Goal: Task Accomplishment & Management: Use online tool/utility

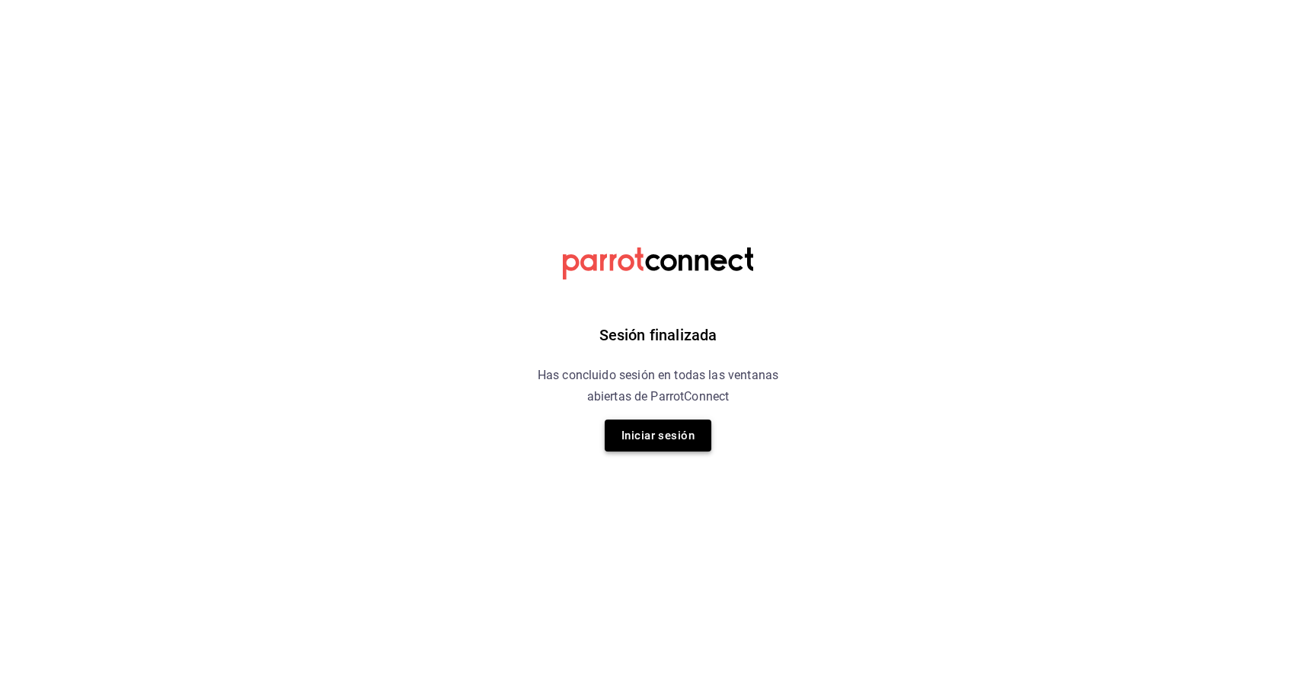
click at [688, 438] on button "Iniciar sesión" at bounding box center [658, 436] width 107 height 32
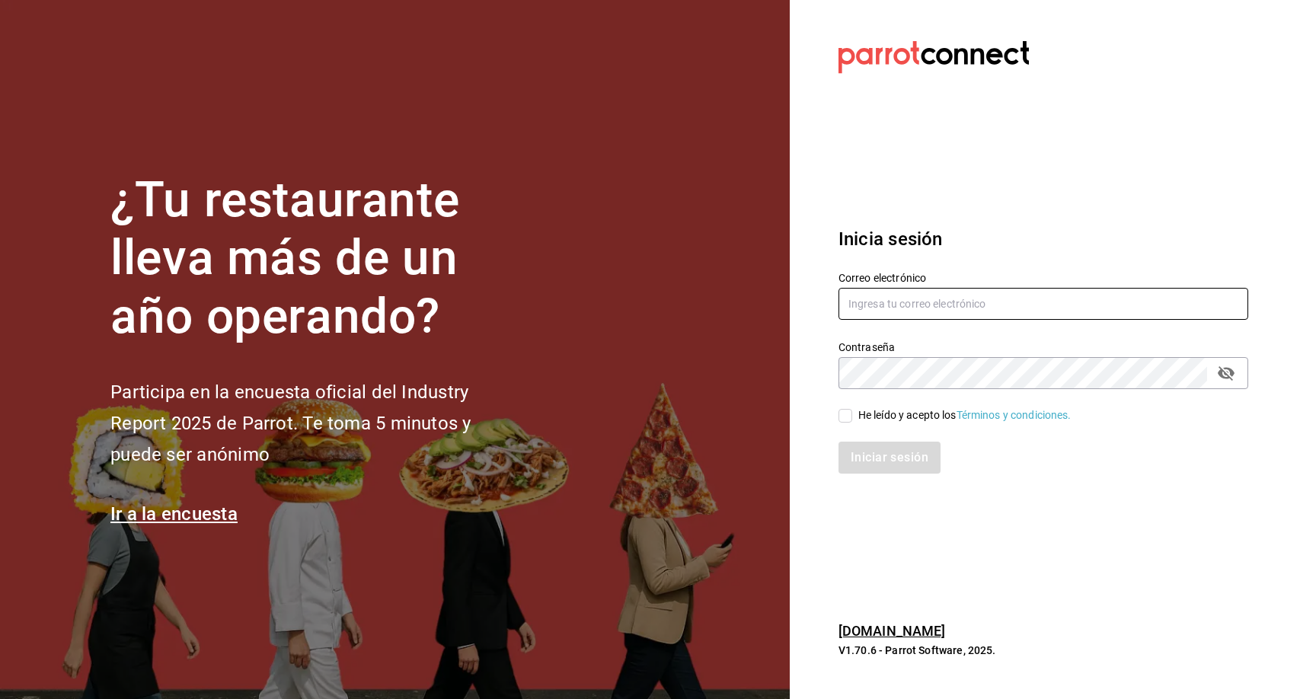
type input "facturacion@amapolapanaderia.com"
click at [846, 415] on input "He leído y acepto los Términos y condiciones." at bounding box center [845, 416] width 14 height 14
checkbox input "true"
click at [892, 456] on button "Iniciar sesión" at bounding box center [890, 458] width 104 height 32
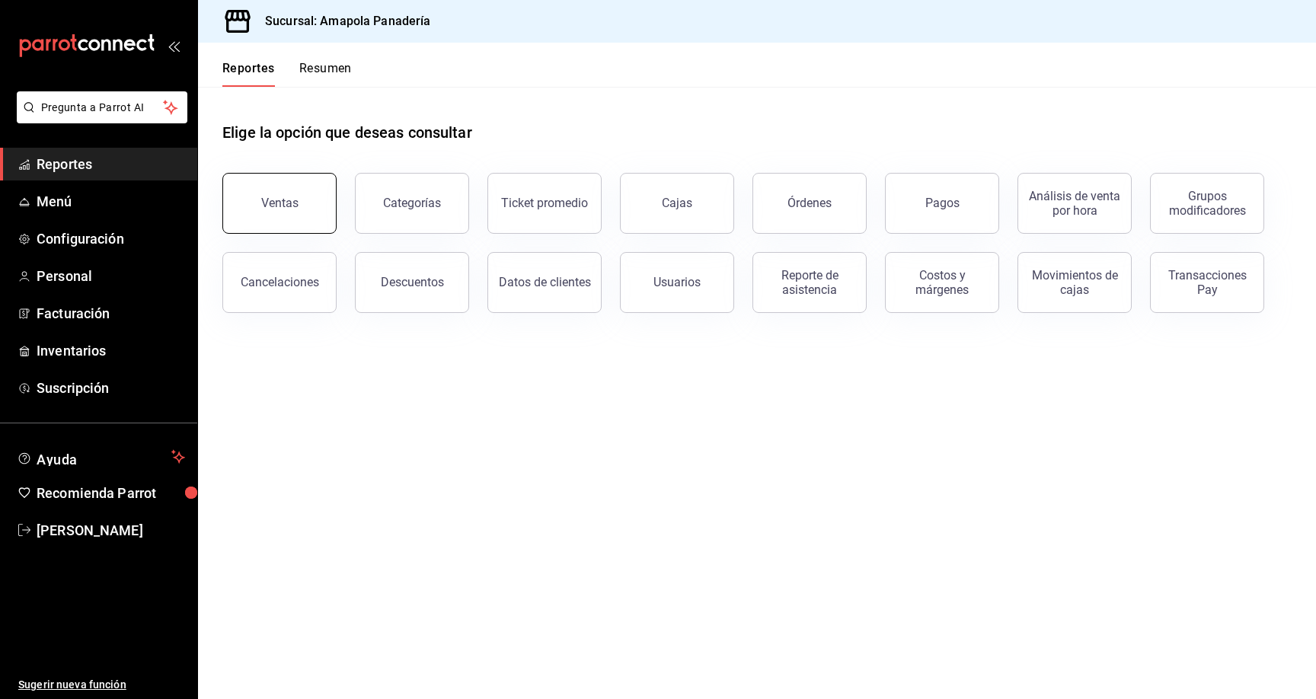
click at [317, 194] on button "Ventas" at bounding box center [279, 203] width 114 height 61
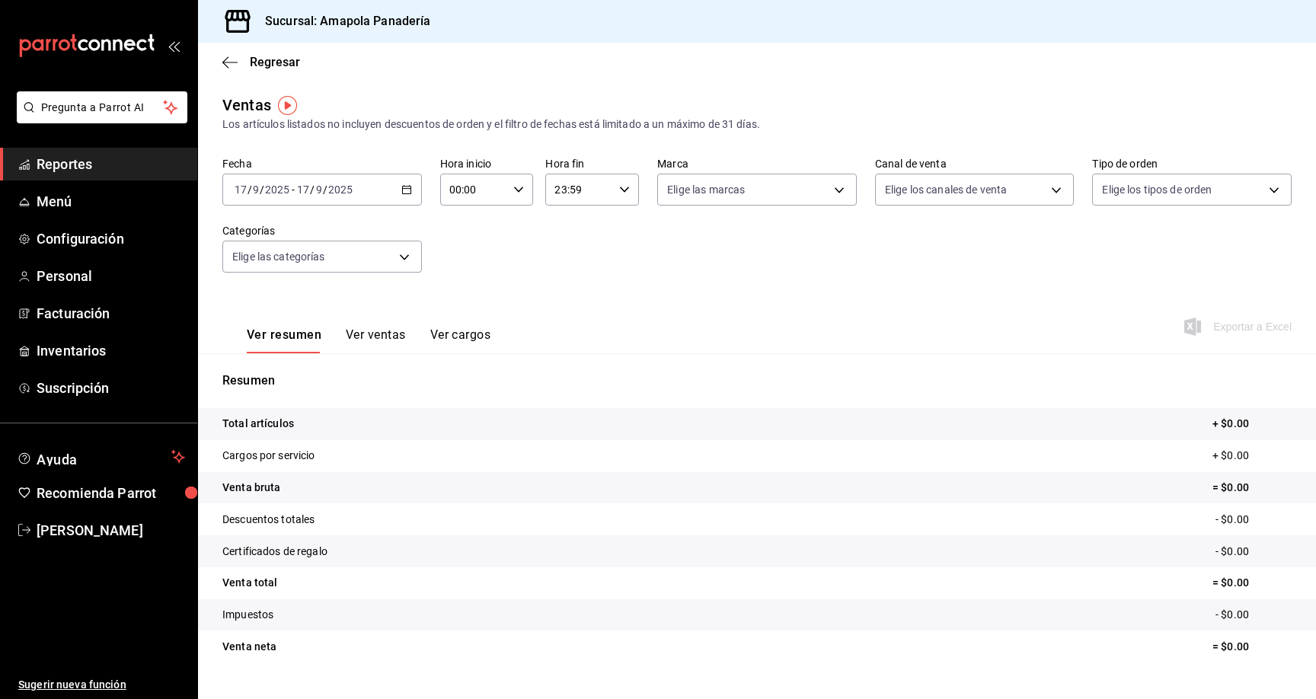
click at [406, 189] on \(Stroke\) "button" at bounding box center [406, 188] width 8 height 1
click at [268, 375] on span "Rango de fechas" at bounding box center [294, 373] width 118 height 16
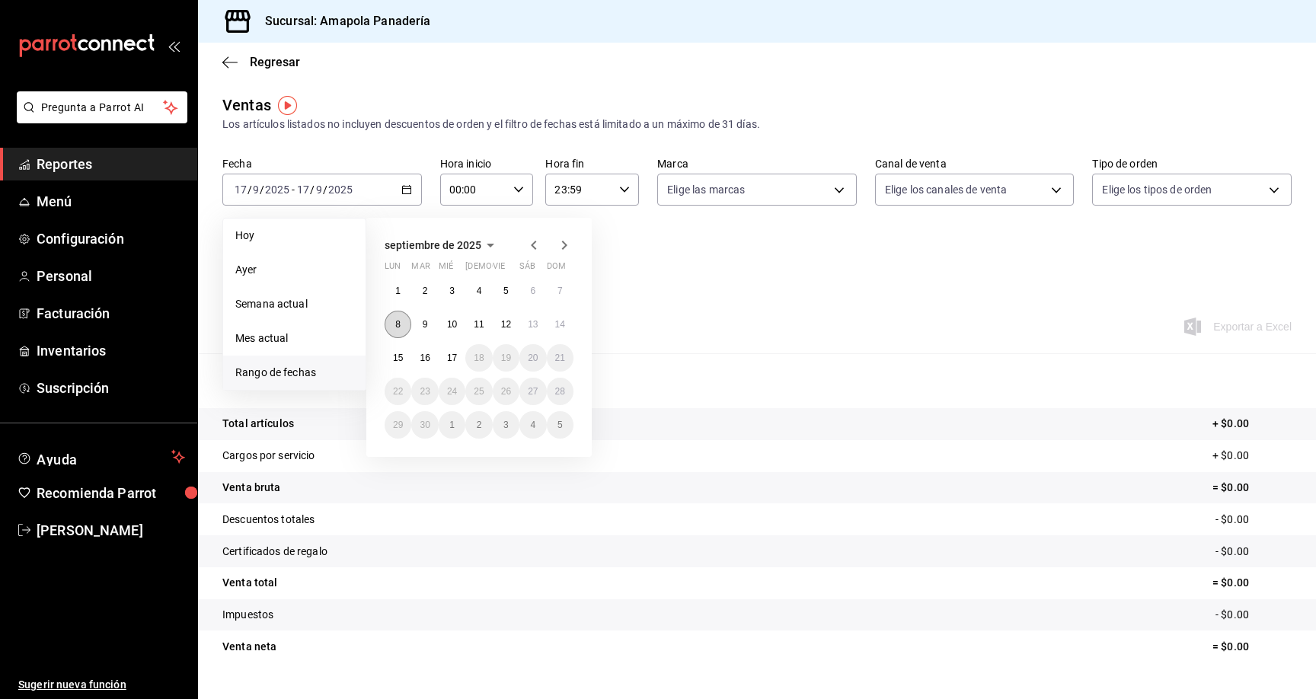
click at [393, 330] on button "8" at bounding box center [398, 324] width 27 height 27
click at [541, 324] on button "13" at bounding box center [532, 324] width 27 height 27
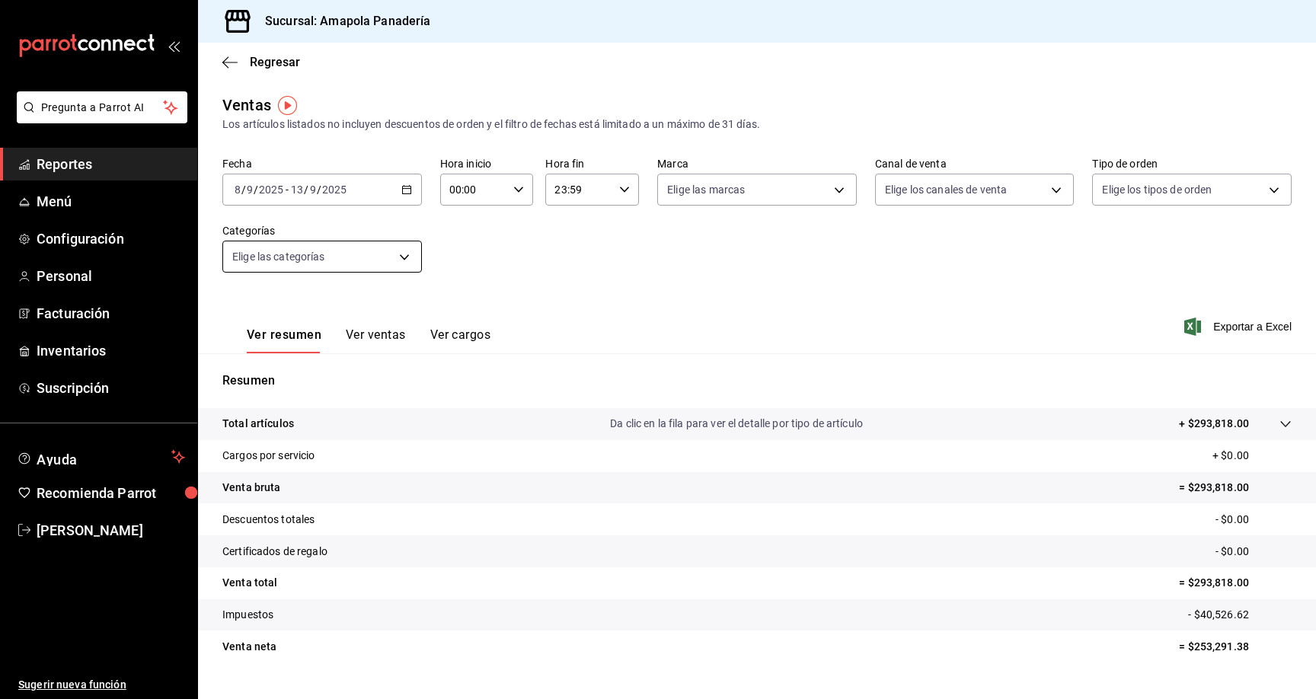
click at [407, 253] on body "Pregunta a Parrot AI Reportes Menú Configuración Personal Facturación Inventari…" at bounding box center [658, 349] width 1316 height 699
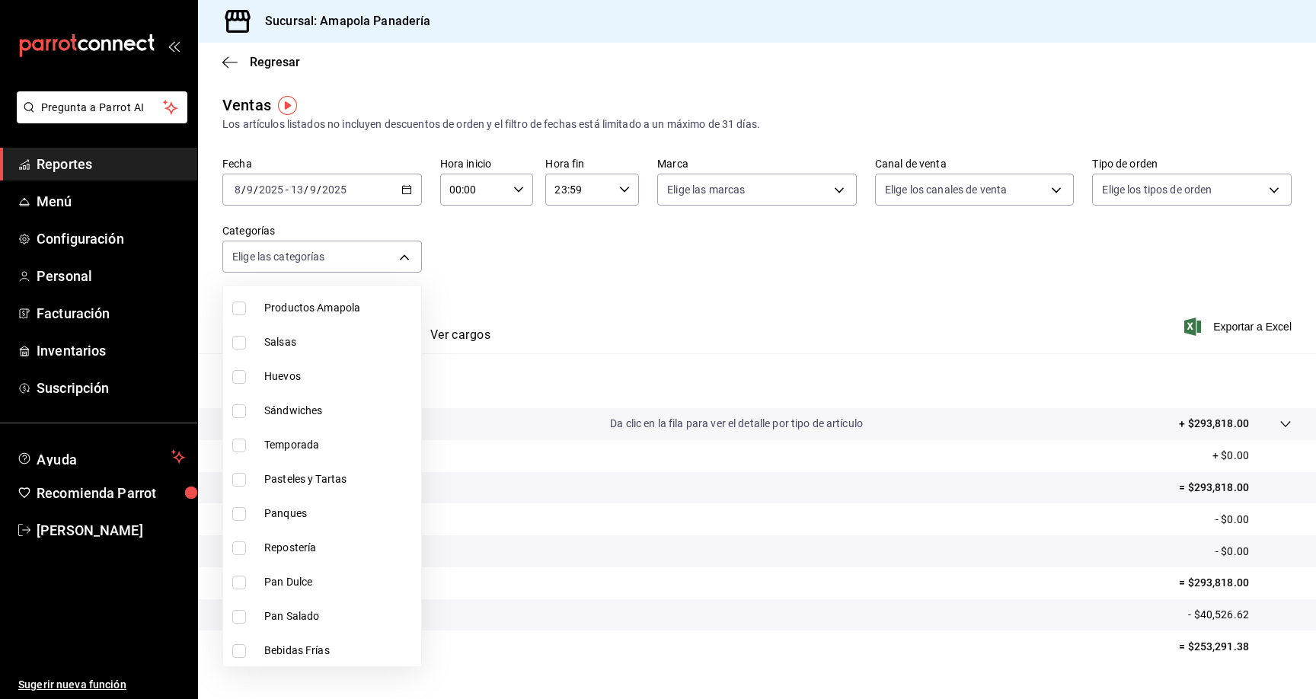
scroll to position [132, 0]
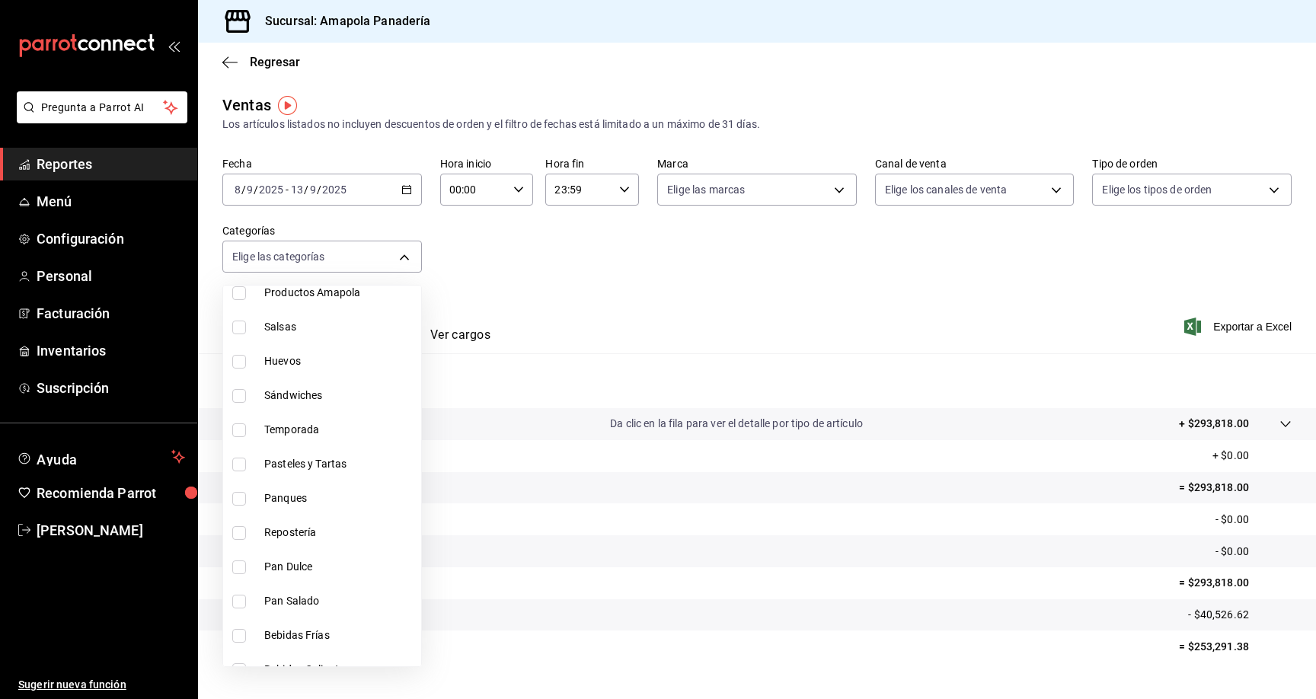
click at [239, 570] on input "checkbox" at bounding box center [239, 567] width 14 height 14
checkbox input "true"
type input "16f4acb7-080a-4c04-a334-7157ba70fb37"
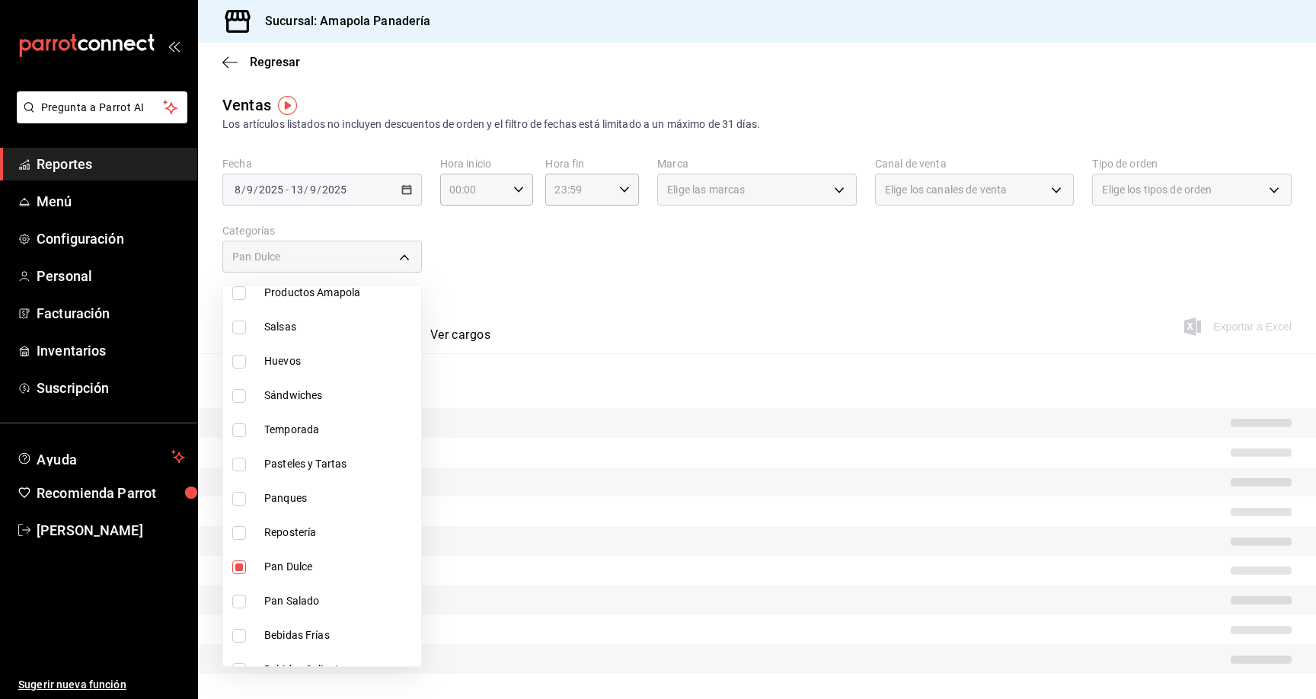
click at [236, 601] on input "checkbox" at bounding box center [239, 602] width 14 height 14
checkbox input "true"
type input "16f4acb7-080a-4c04-a334-7157ba70fb37,fbdda0ae-b353-46d7-a39f-82b263df1729"
click at [713, 258] on div at bounding box center [658, 349] width 1316 height 699
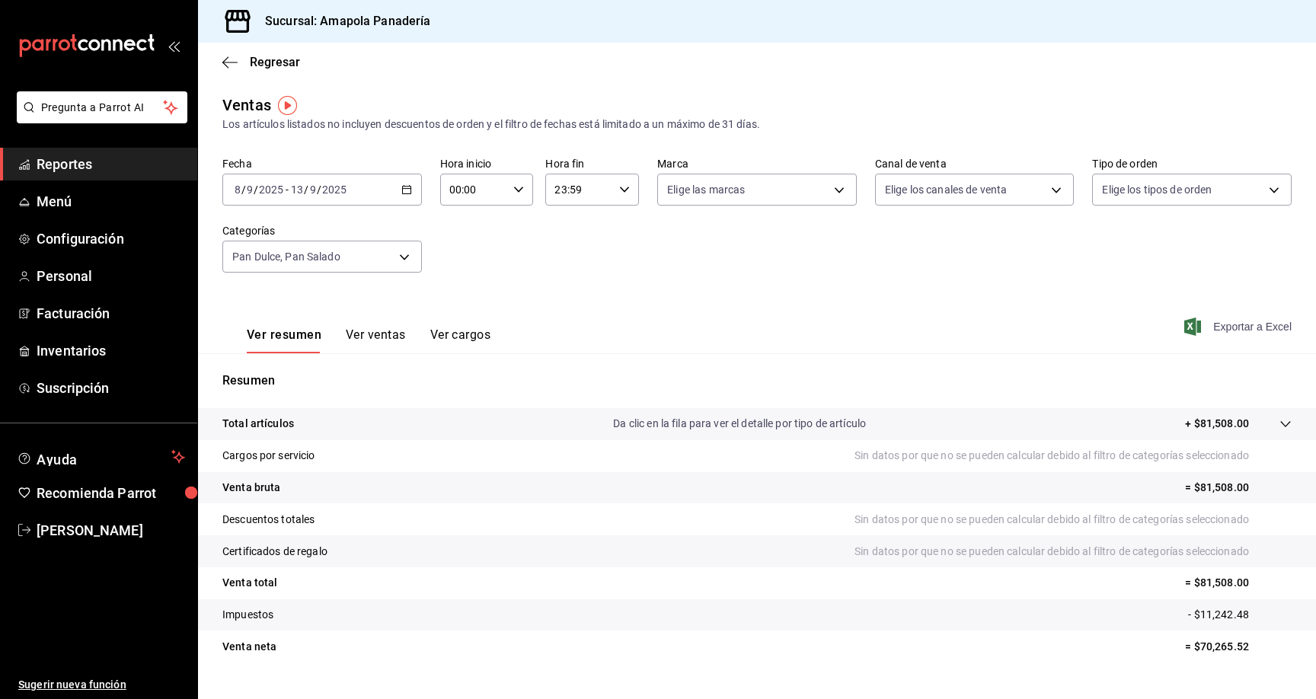
click at [1260, 331] on span "Exportar a Excel" at bounding box center [1239, 327] width 104 height 18
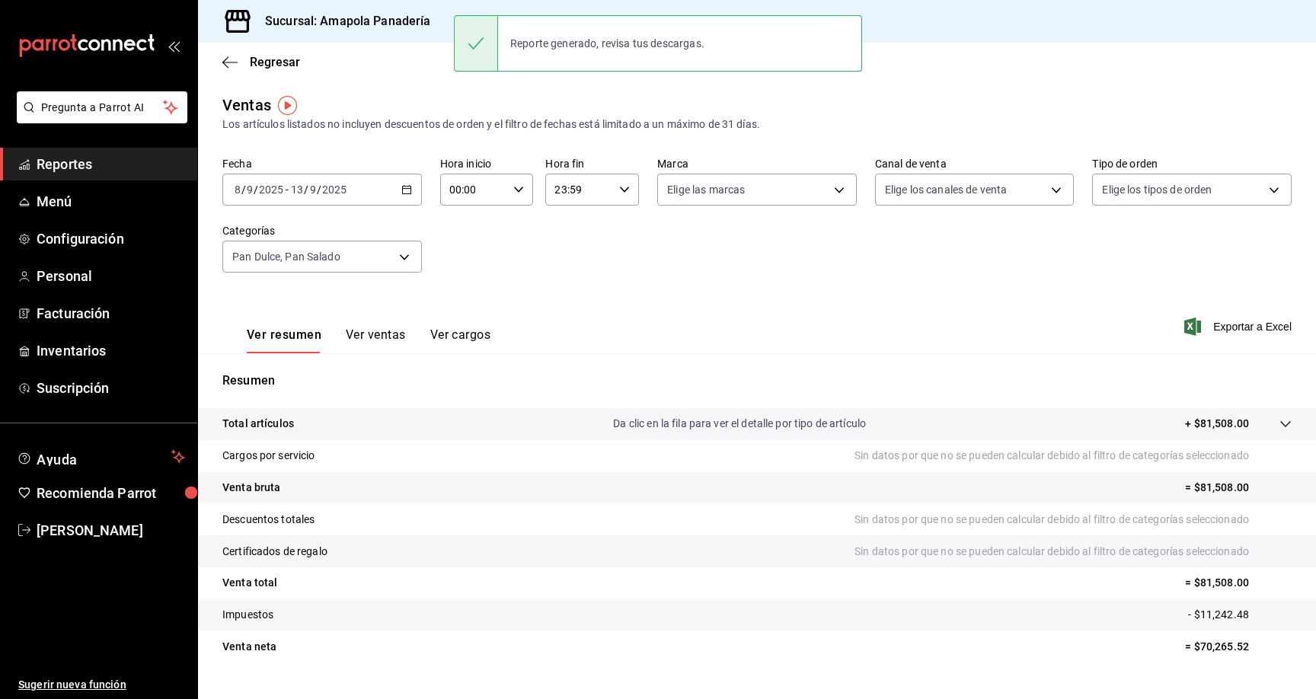
click at [1160, 102] on div "Ventas Los artículos listados no incluyen descuentos de orden y el filtro de fe…" at bounding box center [756, 113] width 1069 height 39
